Goal: Navigation & Orientation: Find specific page/section

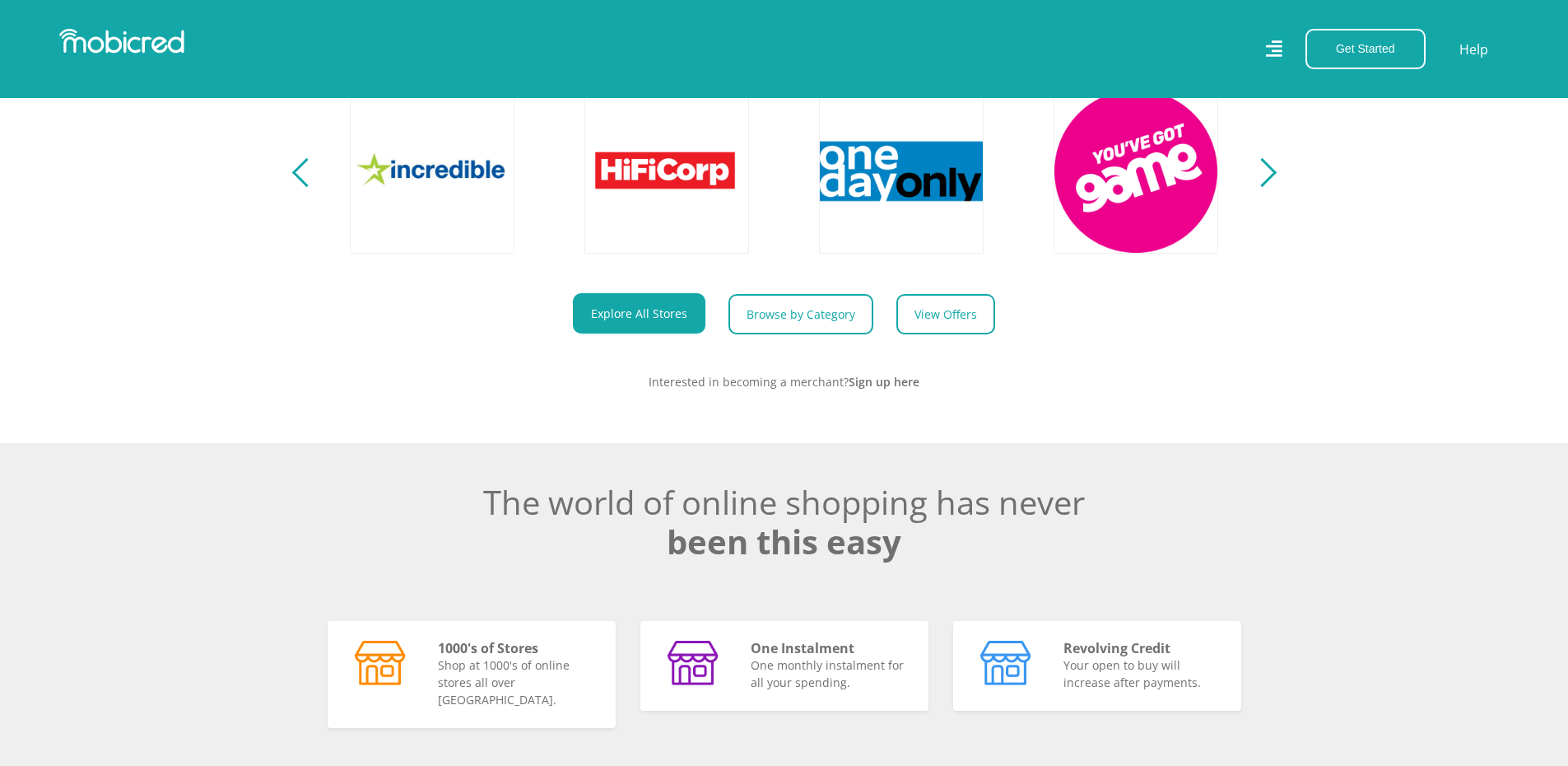
scroll to position [906, 0]
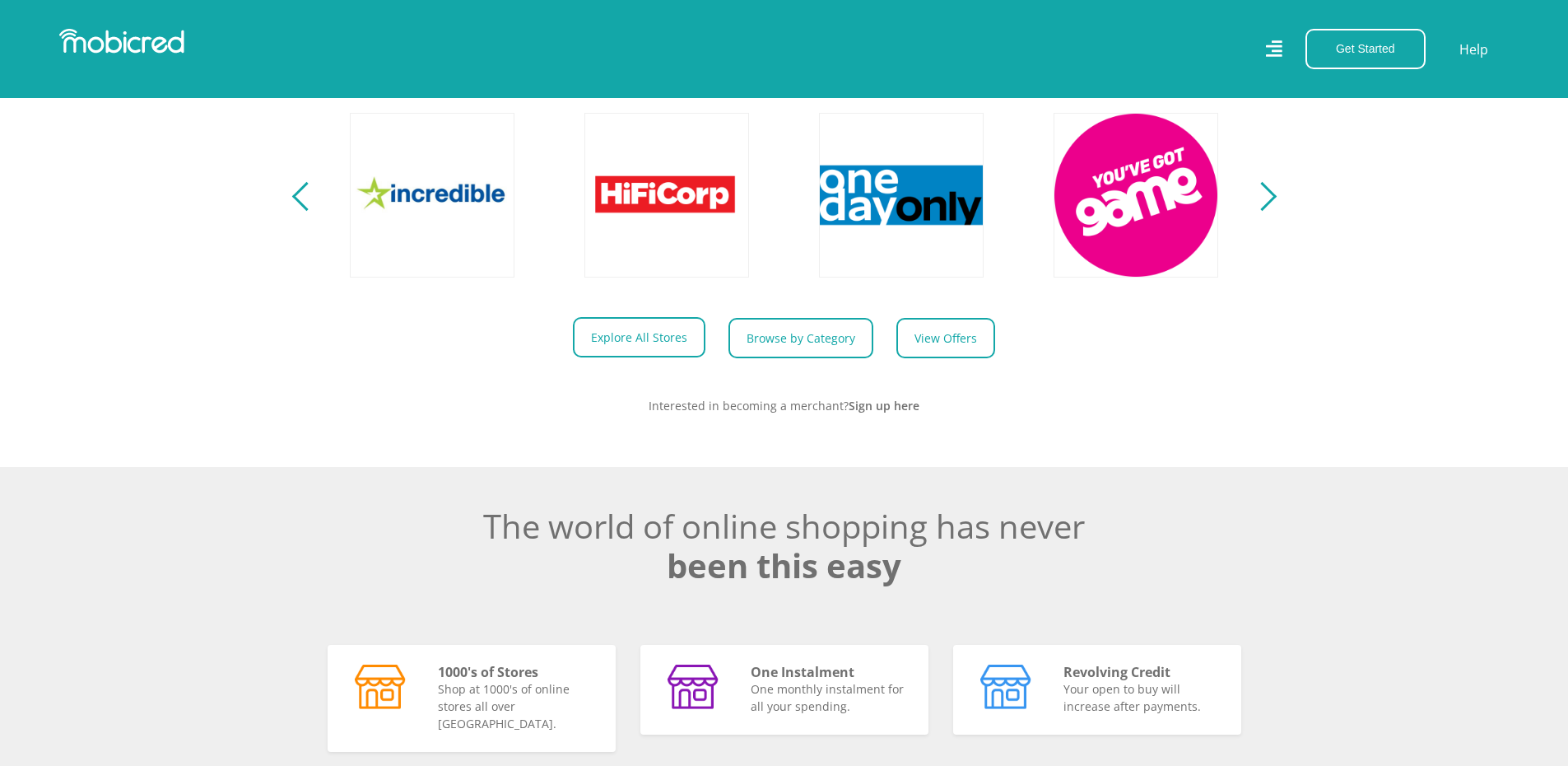
click at [636, 340] on link "Explore All Stores" at bounding box center [639, 337] width 133 height 40
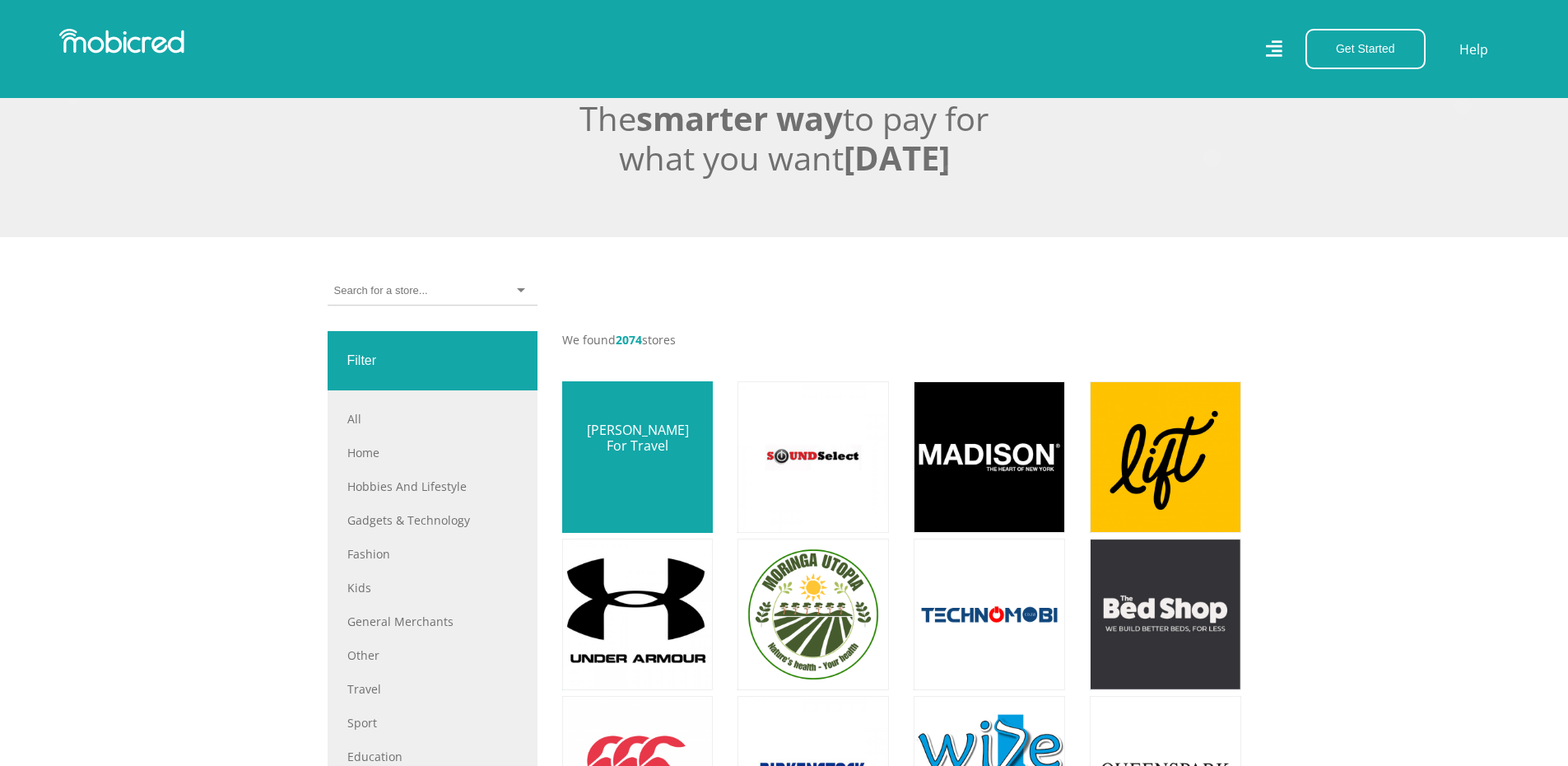
scroll to position [412, 0]
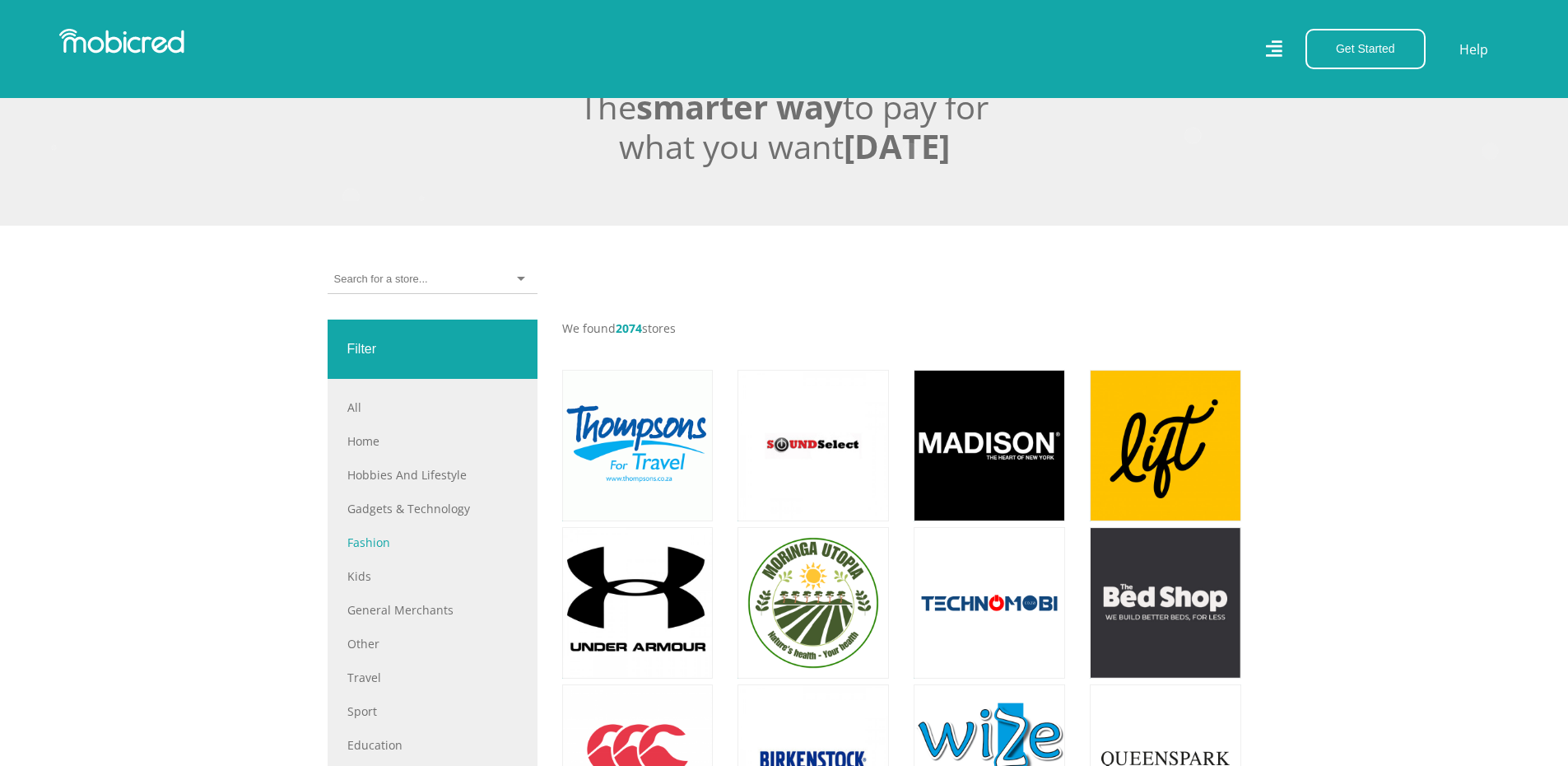
click at [355, 547] on link "Fashion" at bounding box center [433, 542] width 171 height 17
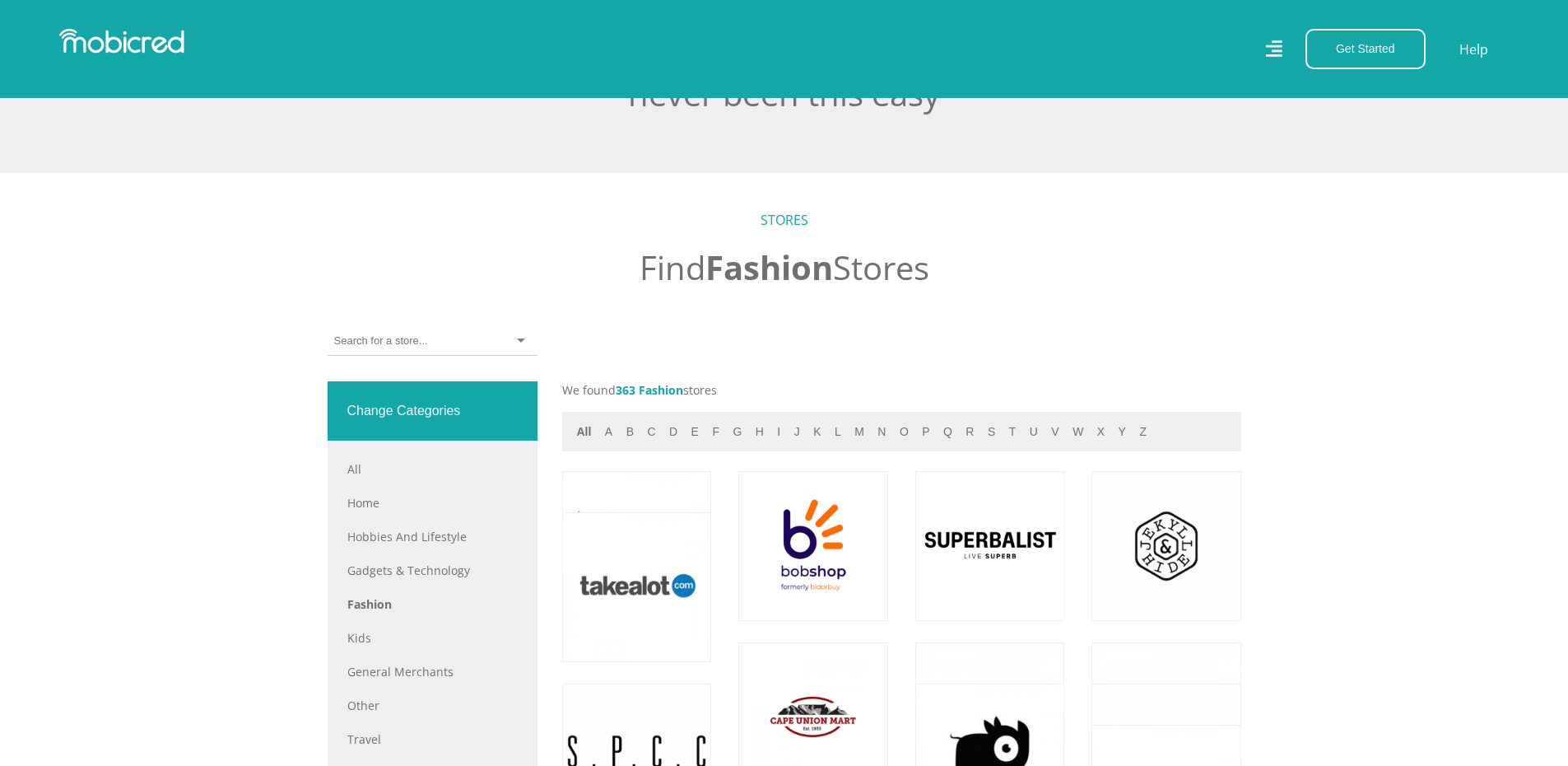
scroll to position [518, 0]
